Goal: Information Seeking & Learning: Compare options

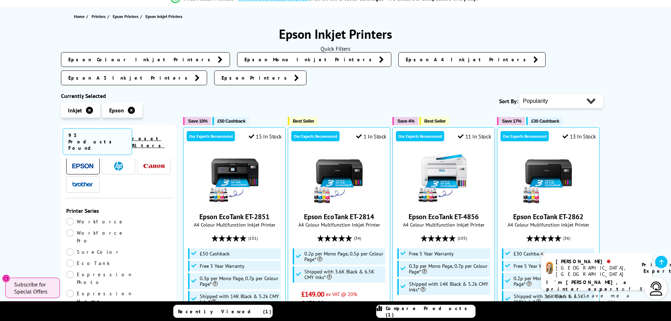
scroll to position [35, 0]
click at [119, 247] on link "EcoTank" at bounding box center [92, 251] width 52 height 8
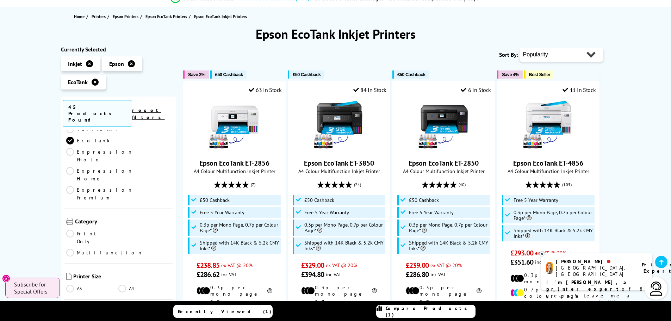
scroll to position [70, 0]
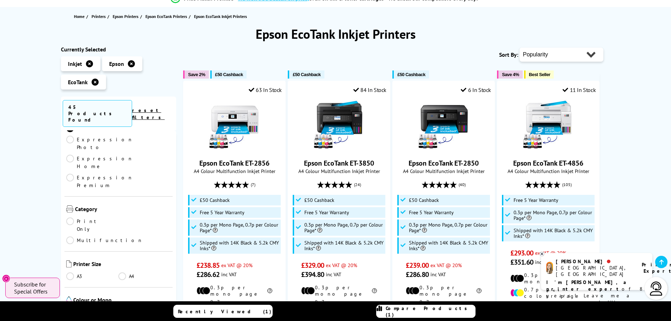
click at [132, 236] on link "Multifunction" at bounding box center [104, 240] width 77 height 8
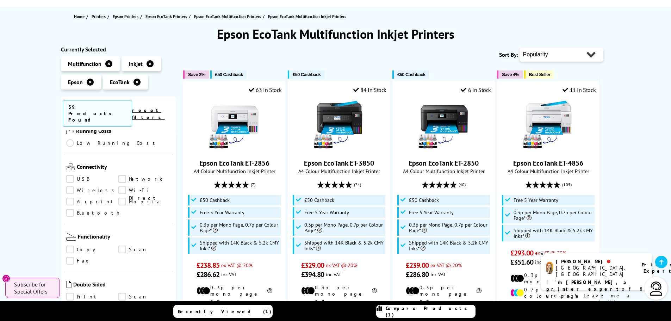
scroll to position [317, 0]
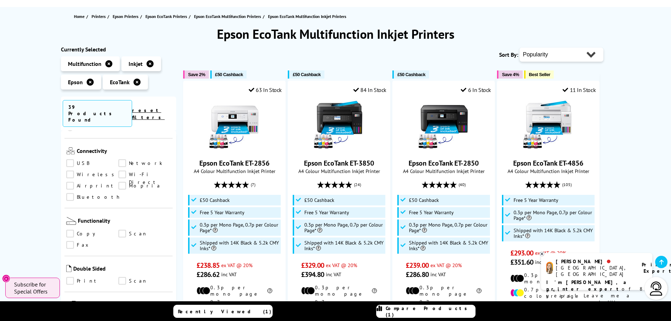
click at [84, 277] on link "Print" at bounding box center [92, 281] width 52 height 8
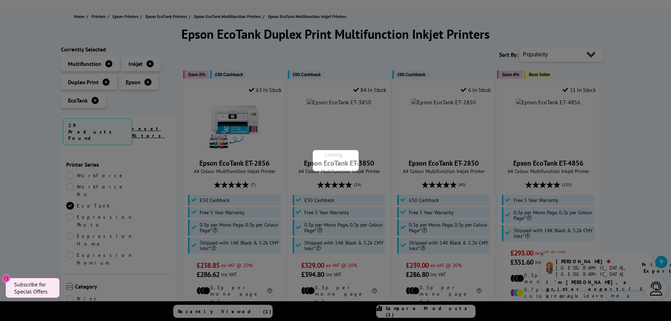
scroll to position [317, 0]
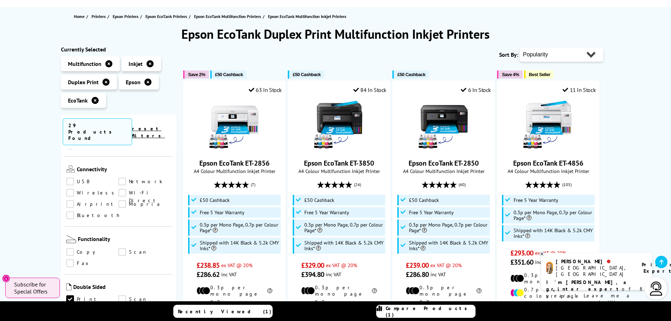
click at [122, 295] on link "Scan" at bounding box center [144, 299] width 52 height 8
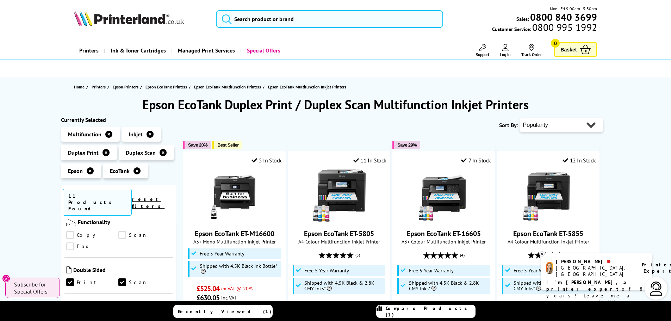
click at [133, 278] on link "Scan" at bounding box center [144, 282] width 52 height 8
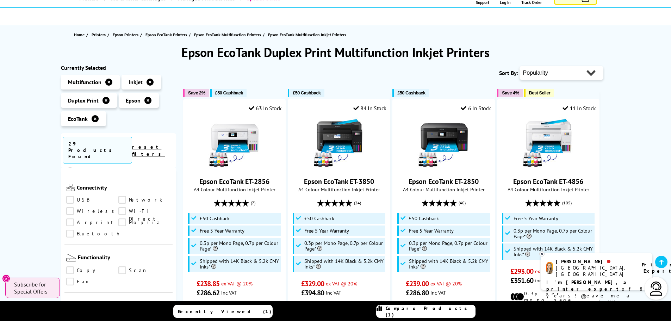
scroll to position [35, 0]
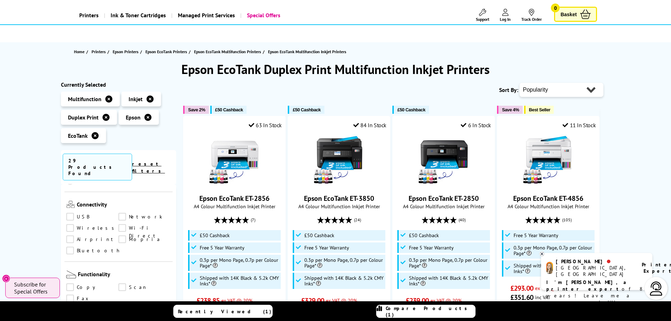
click at [592, 92] on select "Popularity Rating Price - Low to High Price - High to Low Running Costs - Low t…" at bounding box center [561, 90] width 84 height 14
select select "Price Ascending"
click at [519, 83] on select "Popularity Rating Price - Low to High Price - High to Low Running Costs - Low t…" at bounding box center [561, 90] width 84 height 14
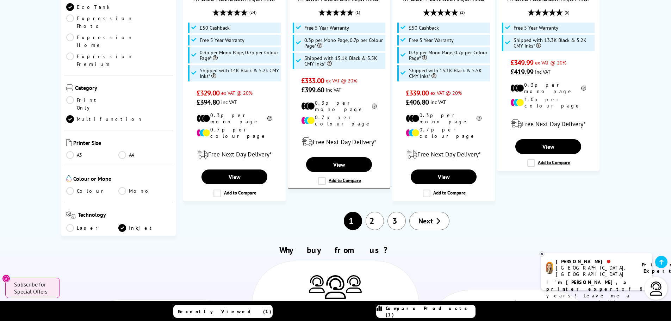
scroll to position [810, 0]
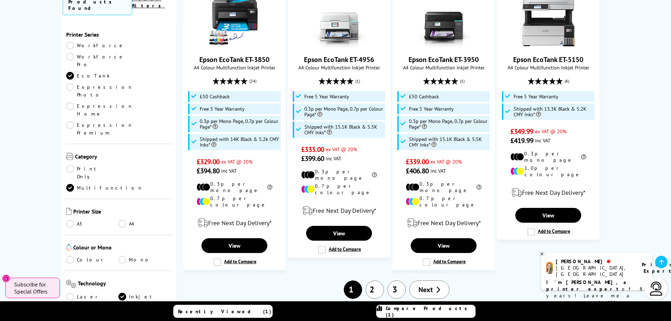
click at [74, 220] on link "A3" at bounding box center [92, 224] width 52 height 8
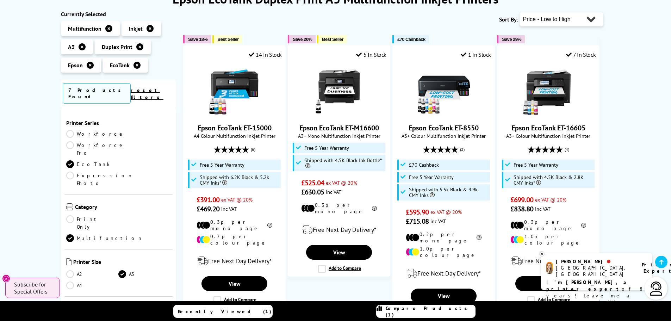
scroll to position [35, 0]
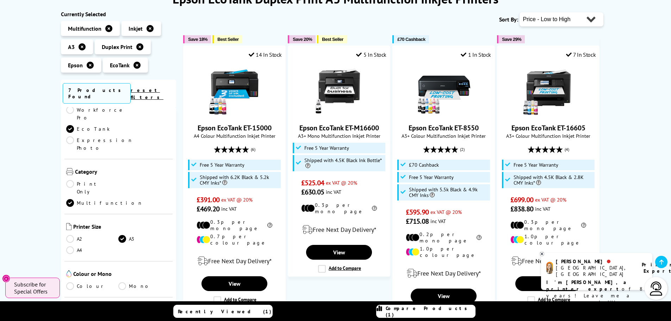
click at [121, 235] on link "A3" at bounding box center [144, 239] width 52 height 8
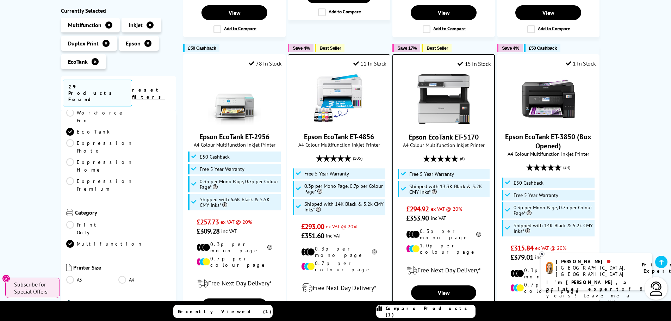
scroll to position [422, 0]
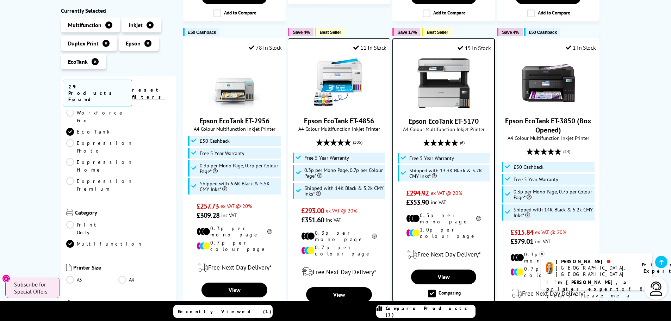
click at [319, 307] on label "Add to Compare" at bounding box center [339, 311] width 43 height 8
click at [0, 0] on input "Add to Compare" at bounding box center [0, 0] width 0 height 0
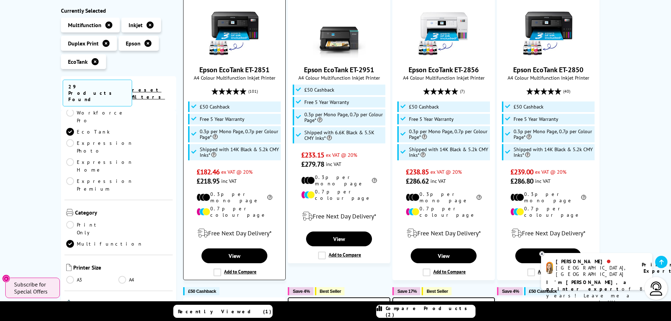
scroll to position [176, 0]
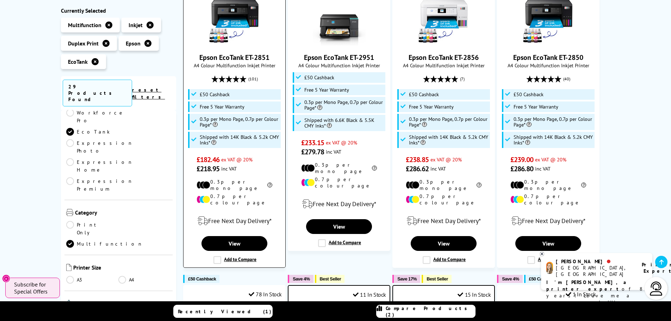
click at [219, 256] on label "Add to Compare" at bounding box center [234, 260] width 43 height 8
click at [0, 0] on input "Add to Compare" at bounding box center [0, 0] width 0 height 0
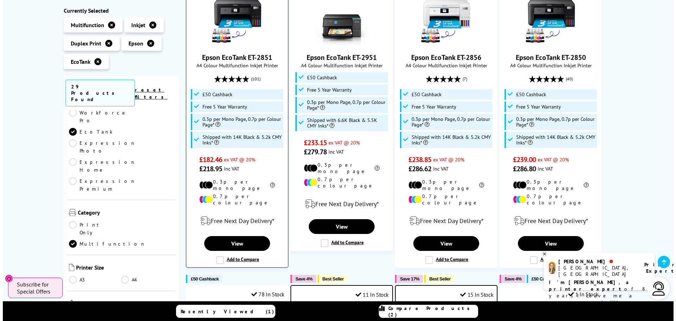
scroll to position [176, 0]
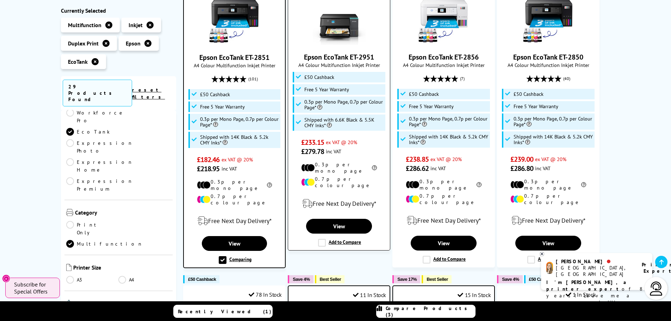
click at [323, 239] on label "Add to Compare" at bounding box center [339, 243] width 43 height 8
click at [0, 0] on input "Add to Compare" at bounding box center [0, 0] width 0 height 0
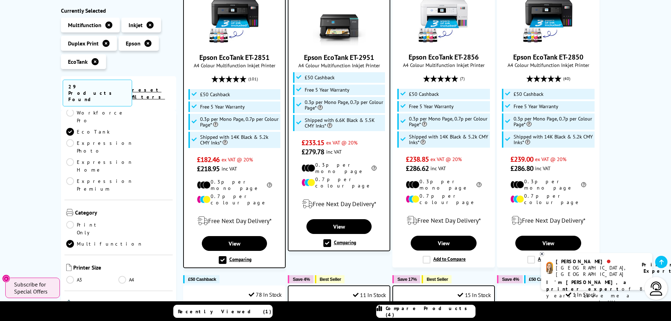
click at [420, 309] on span "Compare Products (4)" at bounding box center [429, 311] width 89 height 13
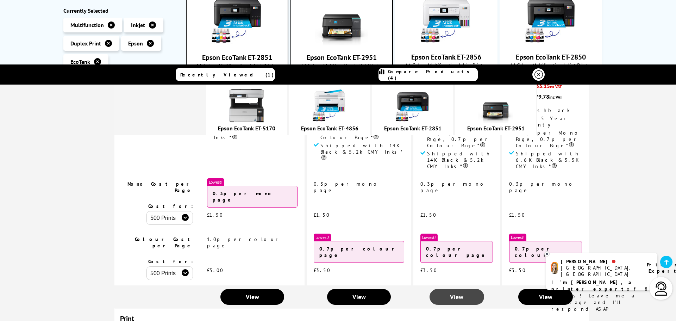
scroll to position [137, 0]
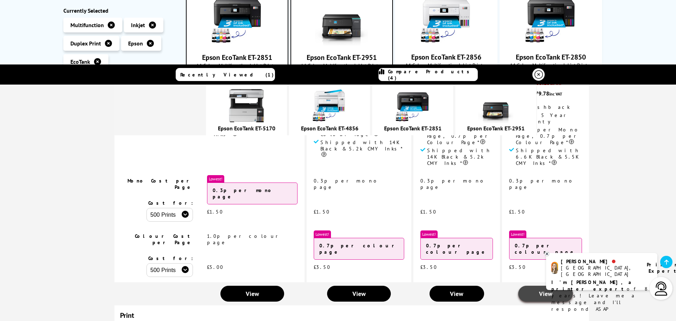
click at [518, 285] on link "View" at bounding box center [545, 293] width 55 height 16
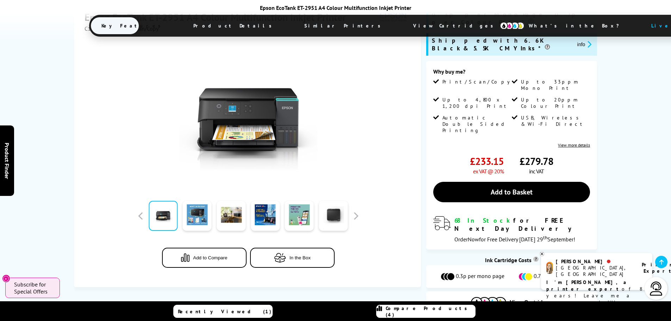
scroll to position [141, 0]
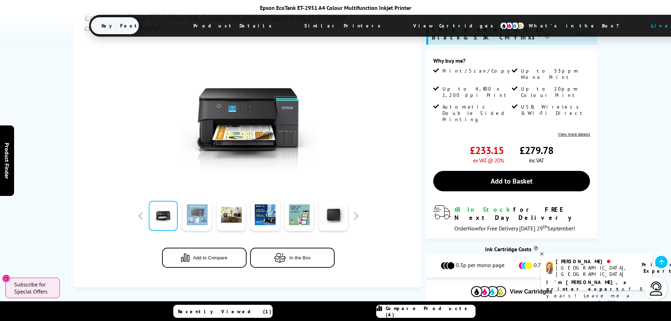
click at [207, 203] on link at bounding box center [197, 216] width 29 height 30
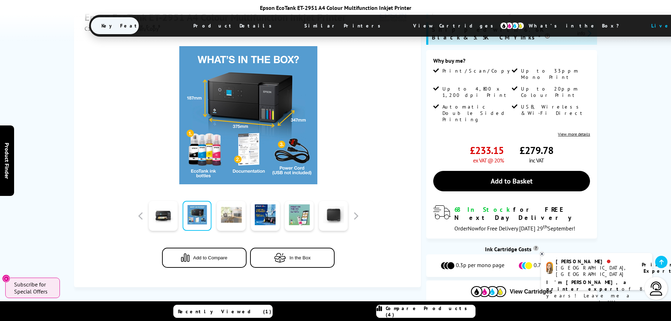
click at [227, 204] on link at bounding box center [230, 216] width 29 height 30
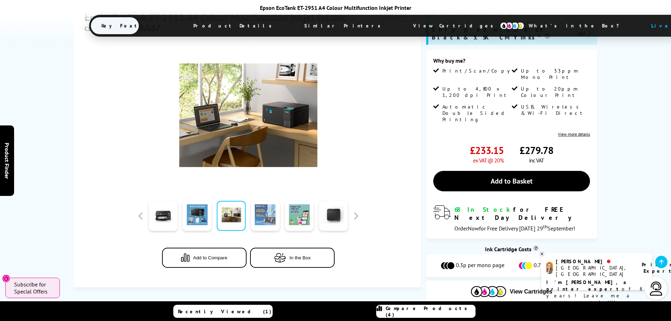
click at [264, 201] on link at bounding box center [265, 216] width 29 height 30
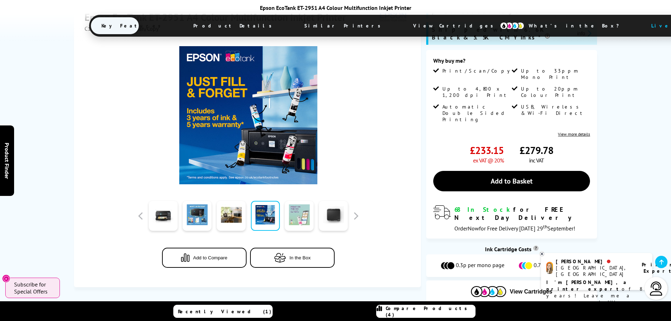
click at [297, 201] on link at bounding box center [299, 216] width 29 height 30
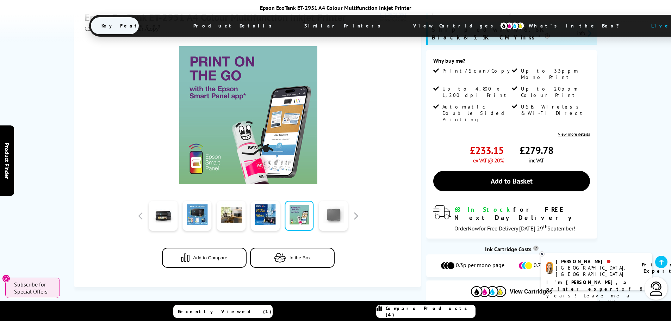
click at [327, 202] on link at bounding box center [333, 216] width 29 height 30
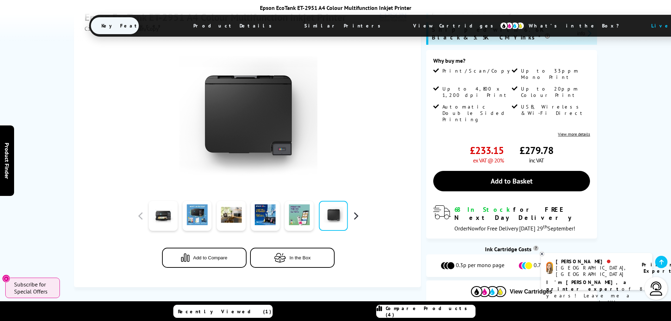
click at [357, 210] on button "button" at bounding box center [355, 215] width 11 height 11
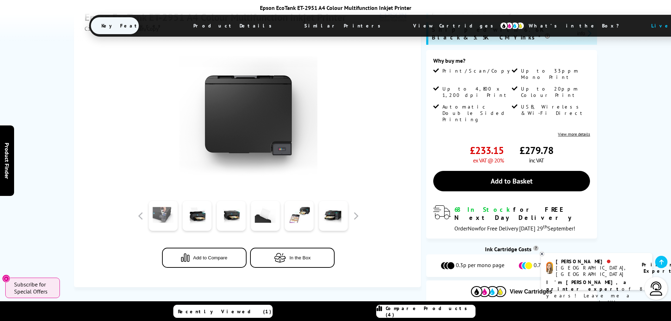
click at [165, 203] on link at bounding box center [163, 216] width 29 height 30
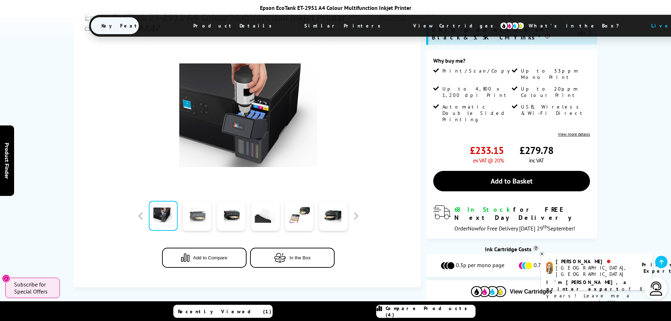
click at [190, 202] on link at bounding box center [197, 216] width 29 height 30
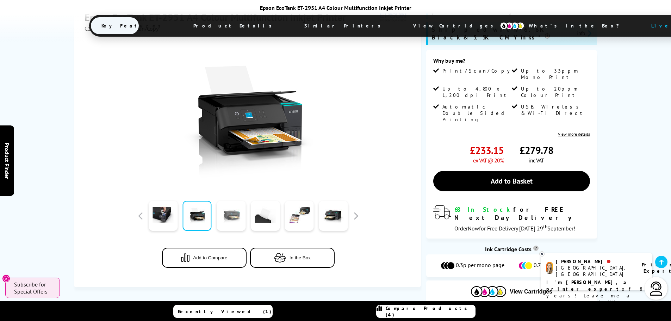
click at [221, 205] on link at bounding box center [230, 216] width 29 height 30
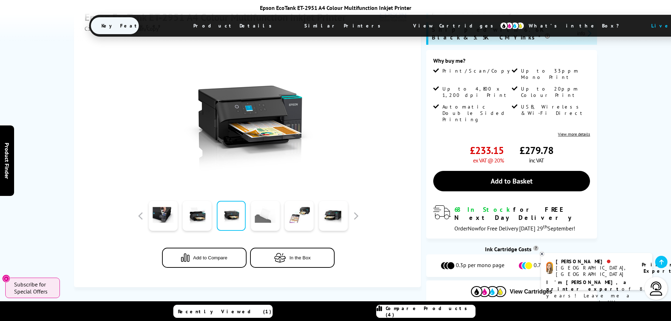
click at [259, 207] on link at bounding box center [265, 216] width 29 height 30
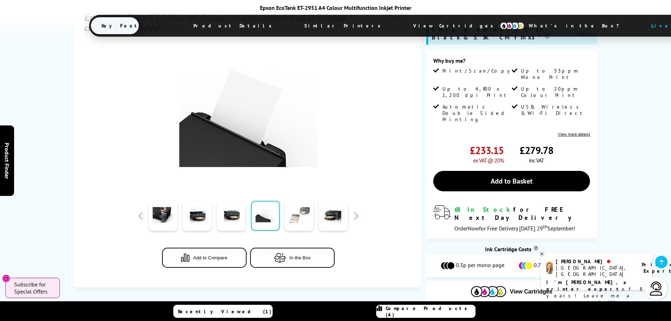
click at [290, 205] on link at bounding box center [299, 216] width 29 height 30
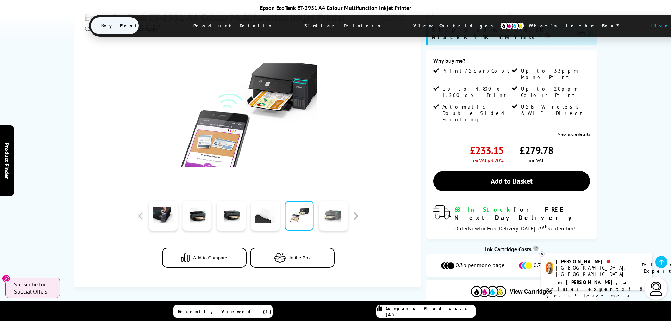
click at [327, 205] on link at bounding box center [333, 216] width 29 height 30
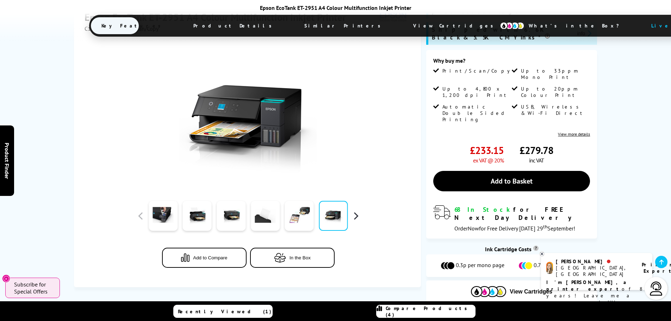
click at [352, 210] on button "button" at bounding box center [355, 215] width 11 height 11
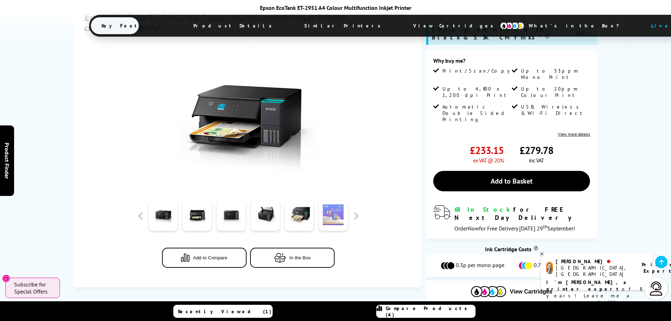
click at [341, 203] on link at bounding box center [333, 216] width 29 height 30
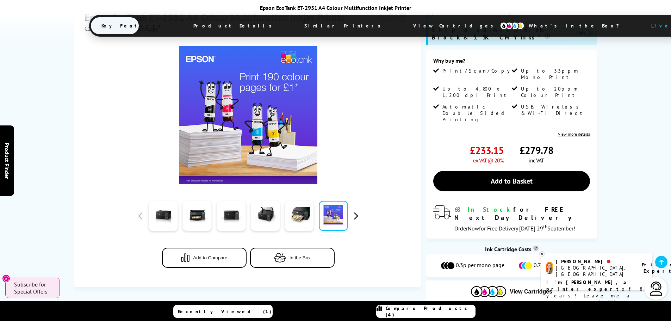
click at [351, 210] on button "button" at bounding box center [355, 215] width 11 height 11
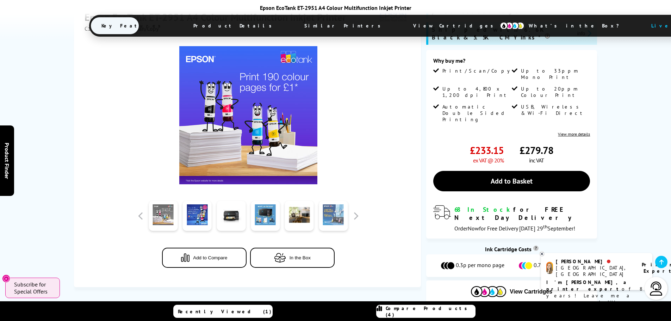
click at [338, 203] on link at bounding box center [333, 216] width 29 height 30
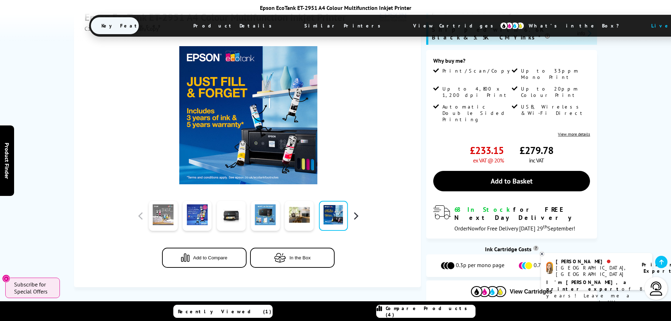
click at [356, 210] on button "button" at bounding box center [355, 215] width 11 height 11
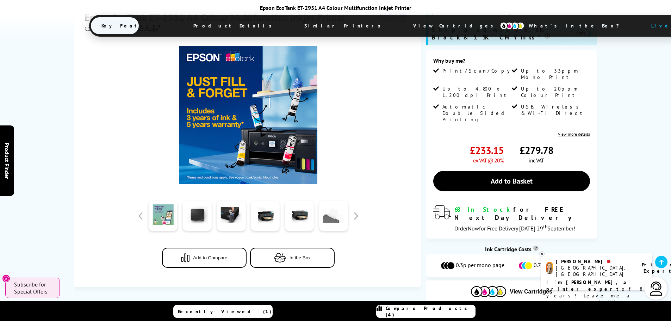
click at [335, 205] on link at bounding box center [333, 216] width 29 height 30
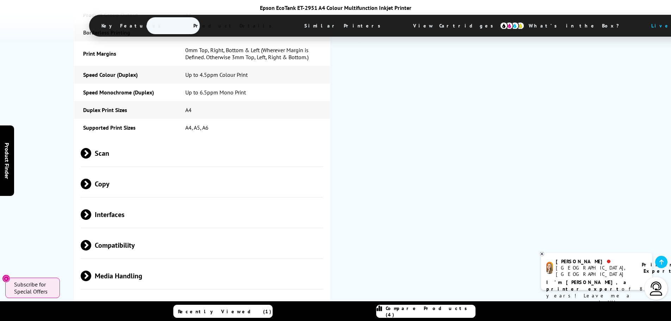
scroll to position [1091, 0]
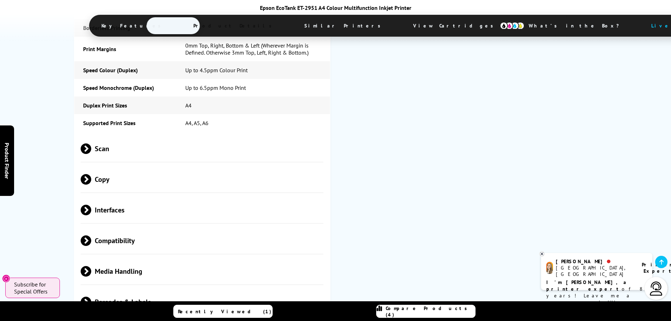
click at [119, 196] on span "Interfaces" at bounding box center [202, 209] width 243 height 26
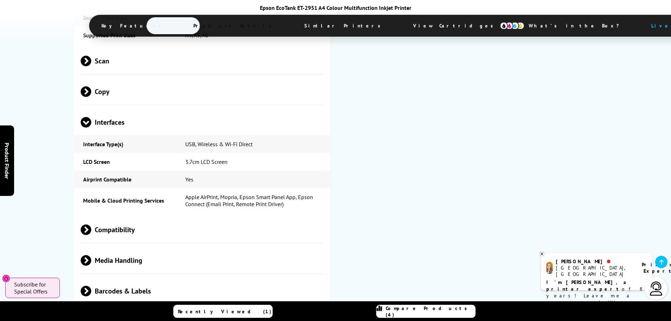
scroll to position [1197, 0]
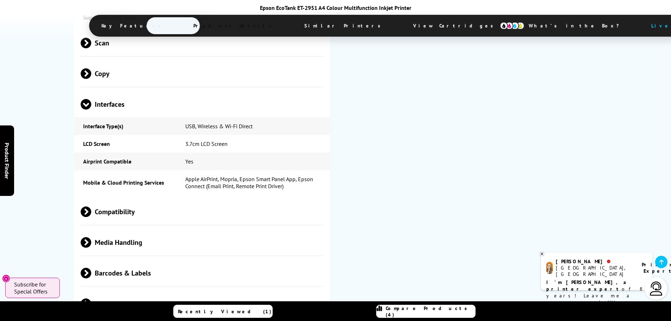
click at [109, 229] on span "Media Handling" at bounding box center [202, 242] width 243 height 26
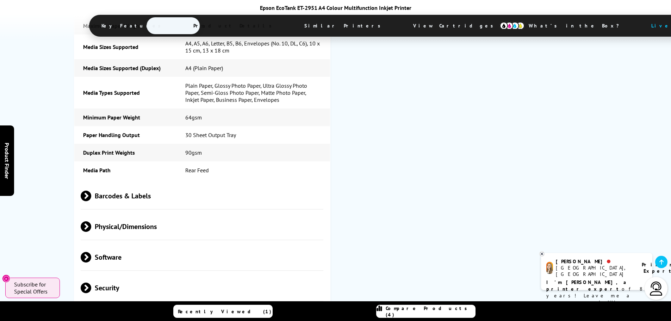
scroll to position [1478, 0]
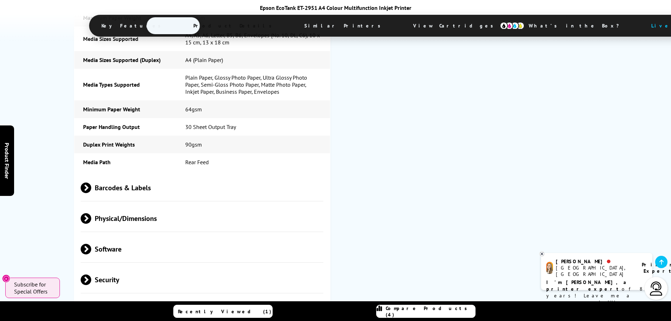
click at [124, 205] on span "Physical/Dimensions" at bounding box center [202, 218] width 243 height 26
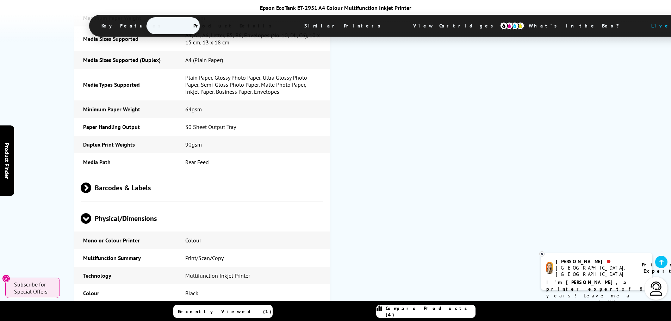
click at [124, 205] on span "Physical/Dimensions" at bounding box center [202, 218] width 243 height 26
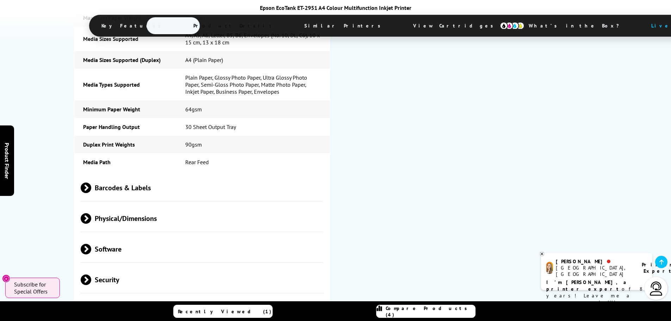
click at [118, 266] on span "Security" at bounding box center [202, 279] width 243 height 26
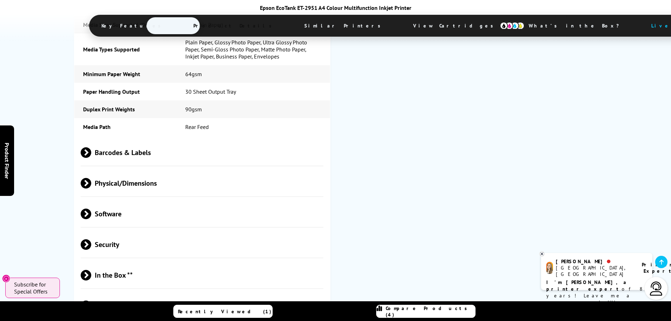
click at [118, 262] on span "In the Box **" at bounding box center [202, 275] width 243 height 26
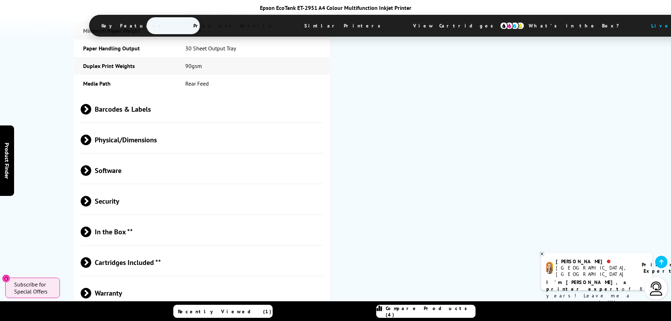
scroll to position [1584, 0]
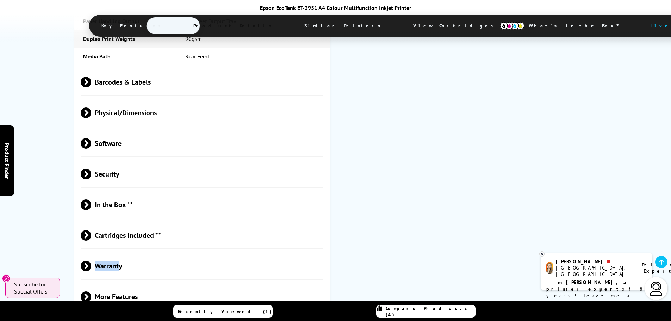
click at [118, 252] on span "Warranty" at bounding box center [202, 265] width 243 height 26
click at [119, 252] on span "Warranty" at bounding box center [202, 265] width 243 height 26
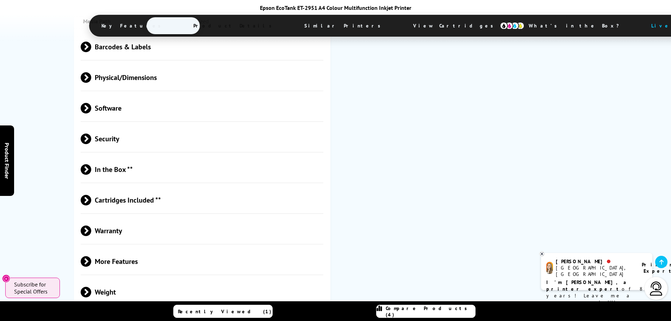
click at [120, 248] on span "More Features" at bounding box center [202, 261] width 243 height 26
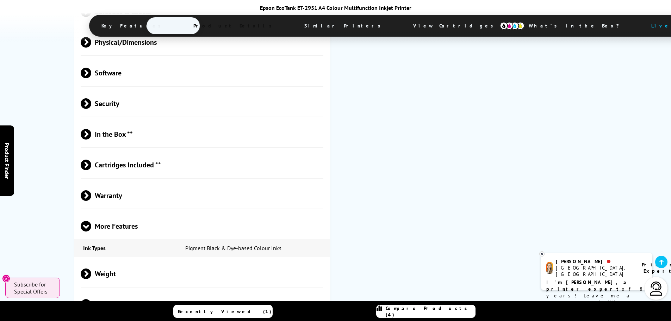
click at [112, 213] on span "More Features" at bounding box center [202, 226] width 243 height 26
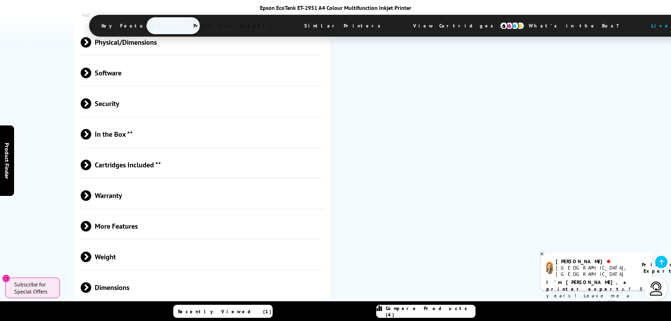
click at [109, 243] on span "Weight" at bounding box center [202, 256] width 243 height 26
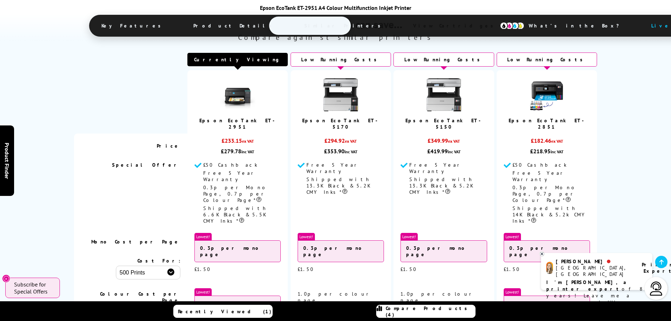
scroll to position [1971, 0]
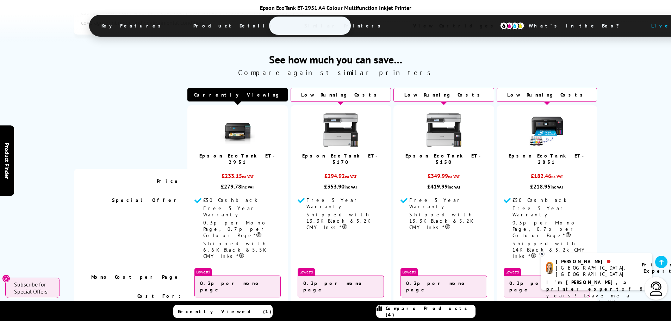
click at [552, 112] on img at bounding box center [546, 129] width 35 height 35
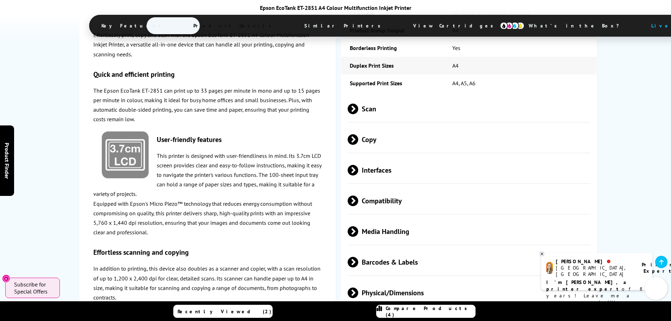
scroll to position [1197, 0]
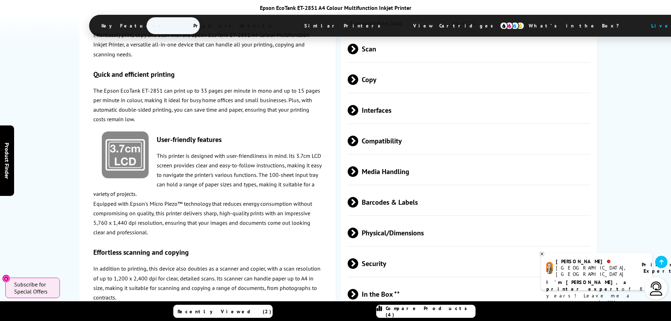
click at [388, 189] on span "Barcodes & Labels" at bounding box center [468, 202] width 243 height 26
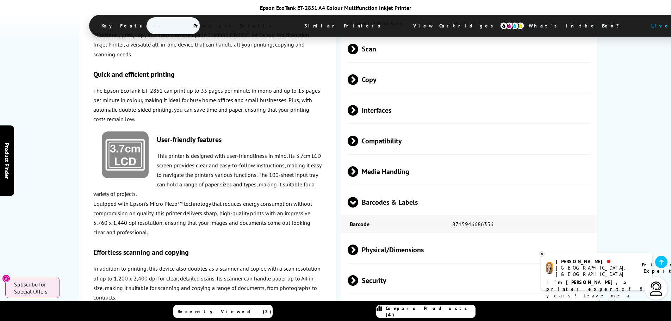
click at [388, 189] on span "Barcodes & Labels" at bounding box center [468, 202] width 243 height 26
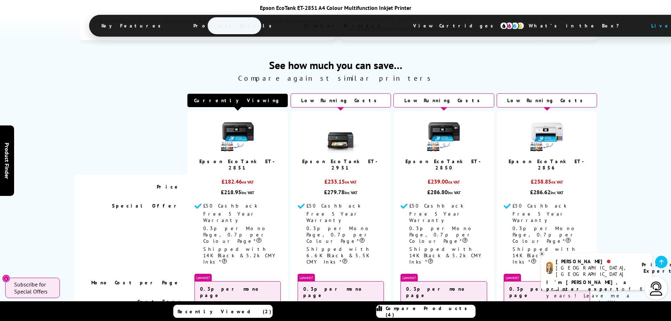
scroll to position [1619, 0]
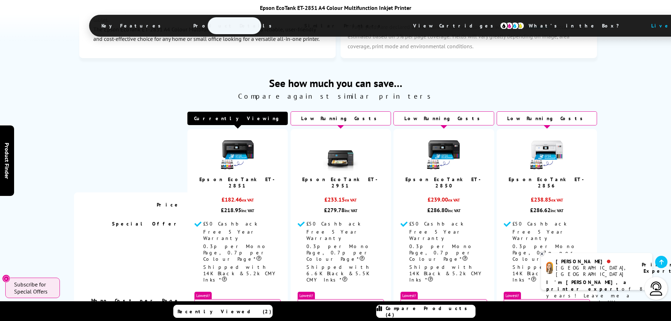
click at [578, 283] on p "I'm [PERSON_NAME], a printer expert of 8 years! Leave me a message and I'll res…" at bounding box center [596, 295] width 101 height 33
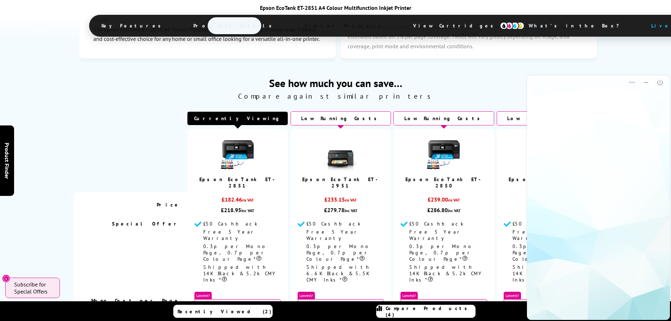
scroll to position [0, 0]
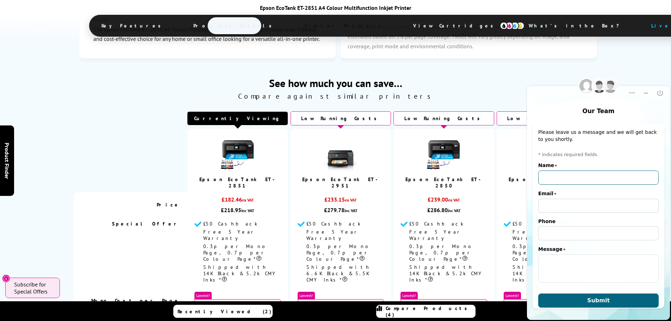
click at [570, 180] on input "Name" at bounding box center [598, 177] width 120 height 14
type input "[PERSON_NAME]"
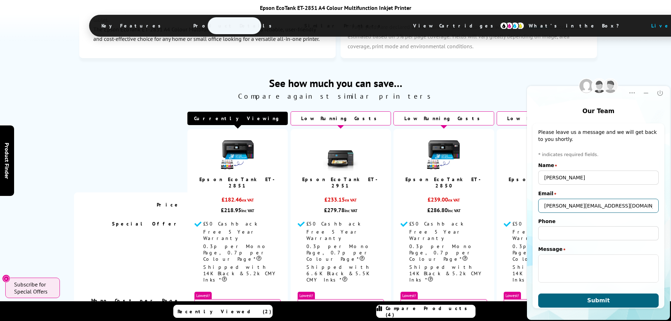
type input "[PERSON_NAME][EMAIL_ADDRESS][DOMAIN_NAME]"
click at [576, 231] on input "Phone" at bounding box center [598, 233] width 120 height 14
click at [573, 260] on textarea "Message" at bounding box center [598, 268] width 120 height 28
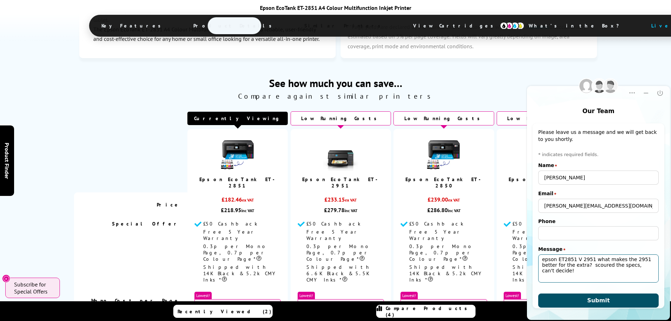
type textarea "epson ET2851 V 2951 what makes the 2951 better for the extra? scoured the specs…"
click at [598, 297] on span "Submit" at bounding box center [598, 300] width 23 height 7
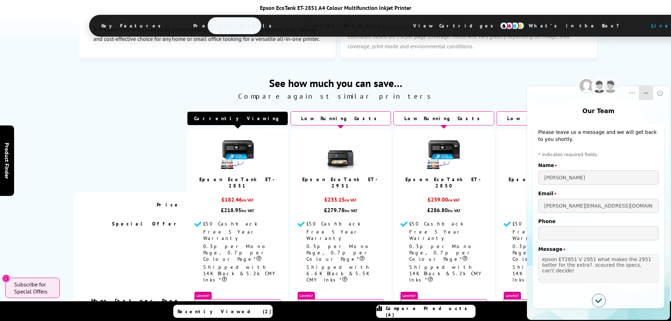
click at [649, 97] on button "Minimize" at bounding box center [646, 93] width 14 height 14
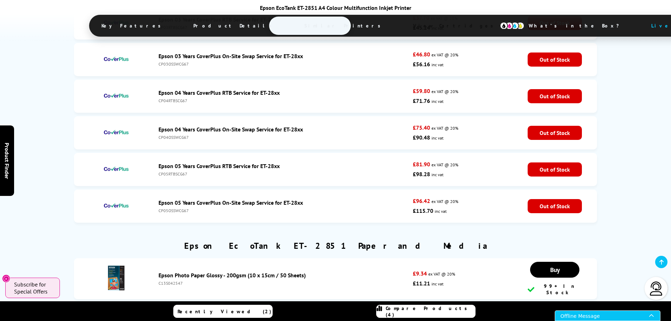
scroll to position [2394, 0]
